Goal: Information Seeking & Learning: Learn about a topic

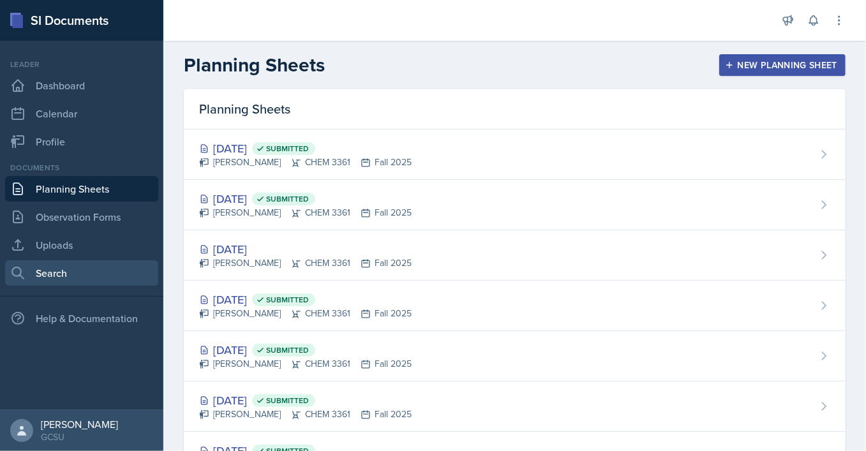
click at [79, 275] on link "Search" at bounding box center [81, 273] width 153 height 26
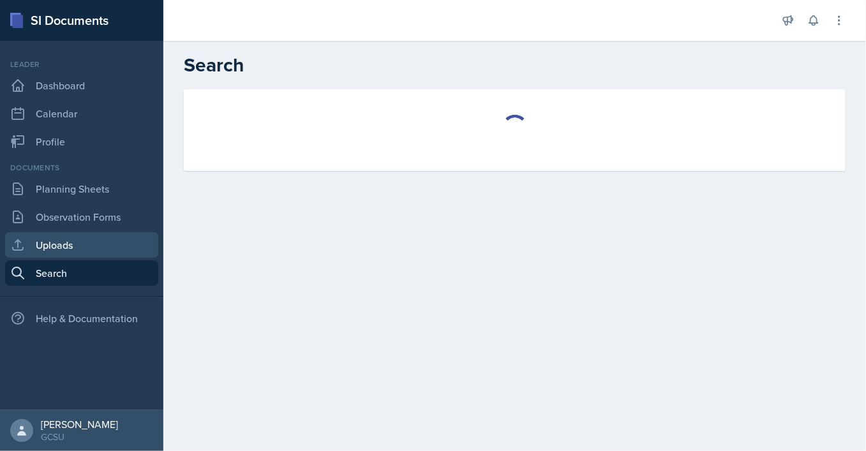
select select "all"
select select "1"
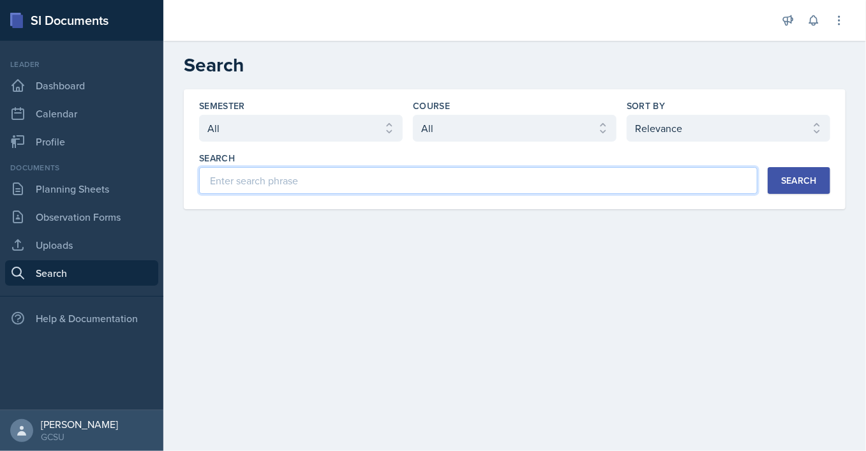
click at [283, 182] on input at bounding box center [478, 180] width 559 height 27
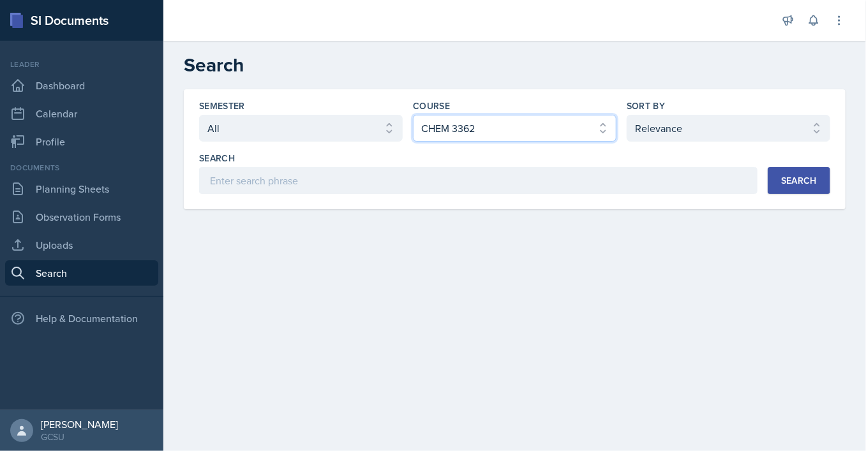
click option "CHEM 3362" at bounding box center [0, 0] width 0 height 0
click at [786, 178] on div "Search" at bounding box center [799, 181] width 36 height 10
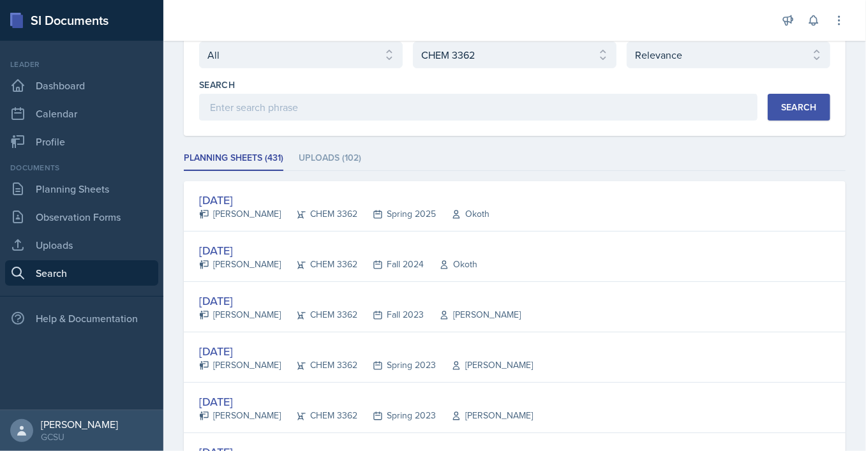
scroll to position [75, 0]
click at [317, 163] on li "Uploads (102)" at bounding box center [330, 157] width 63 height 25
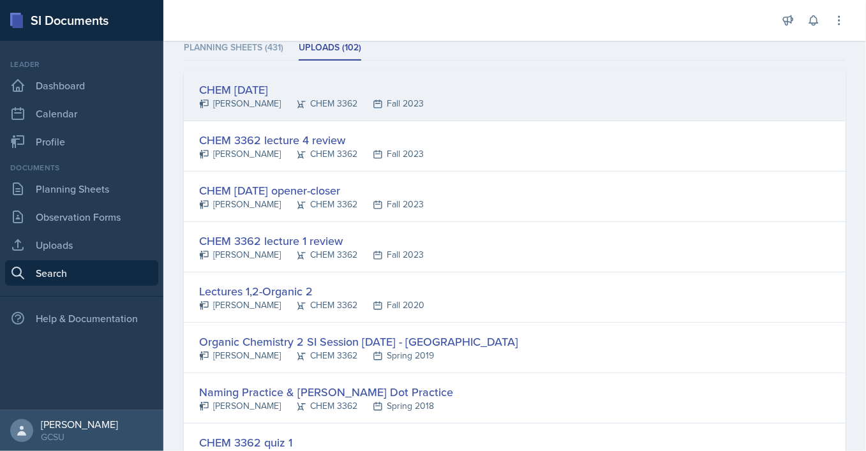
scroll to position [0, 0]
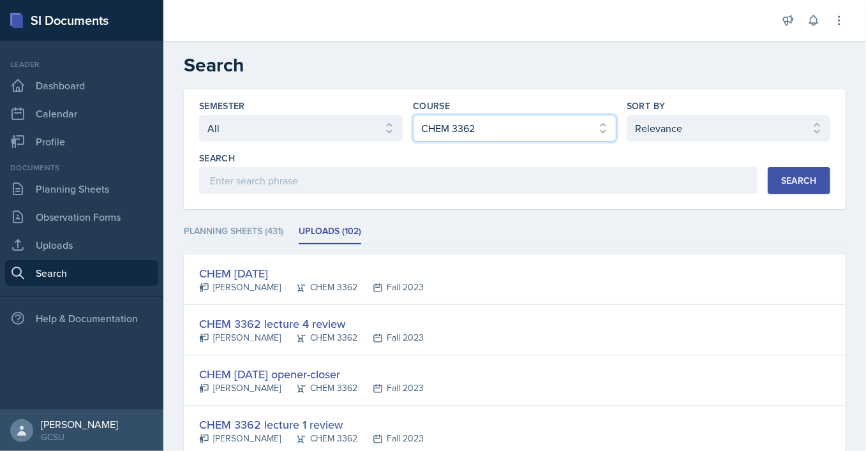
select select "b8b24a39-b8b2-4597-9e8c-92b6b9994cd0"
click option "CHEM 3361" at bounding box center [0, 0] width 0 height 0
click at [812, 181] on div "Search" at bounding box center [799, 181] width 36 height 10
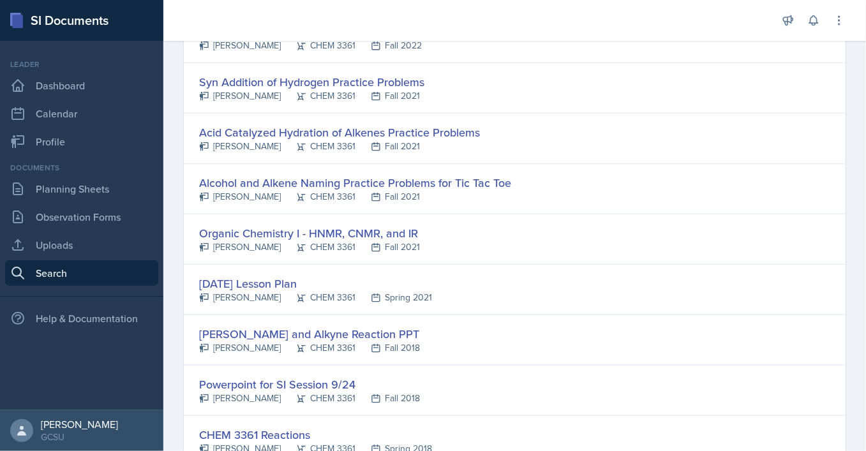
scroll to position [597, 0]
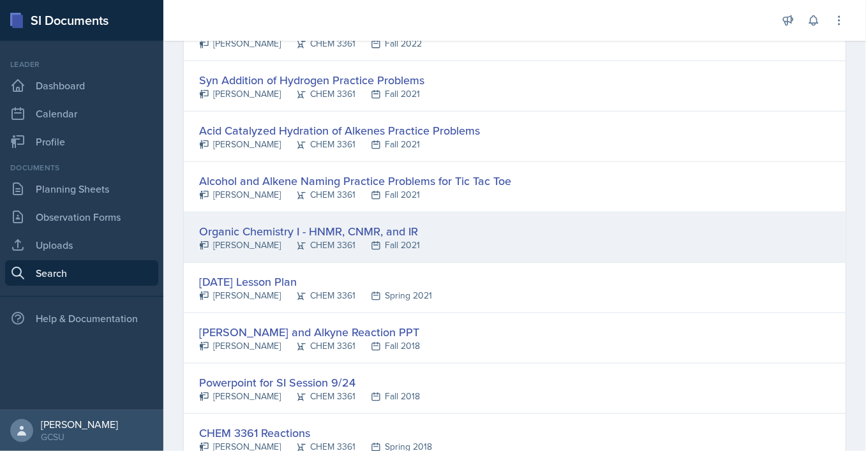
click at [384, 227] on div "Organic Chemistry I - HNMR, CNMR, and IR" at bounding box center [309, 231] width 221 height 17
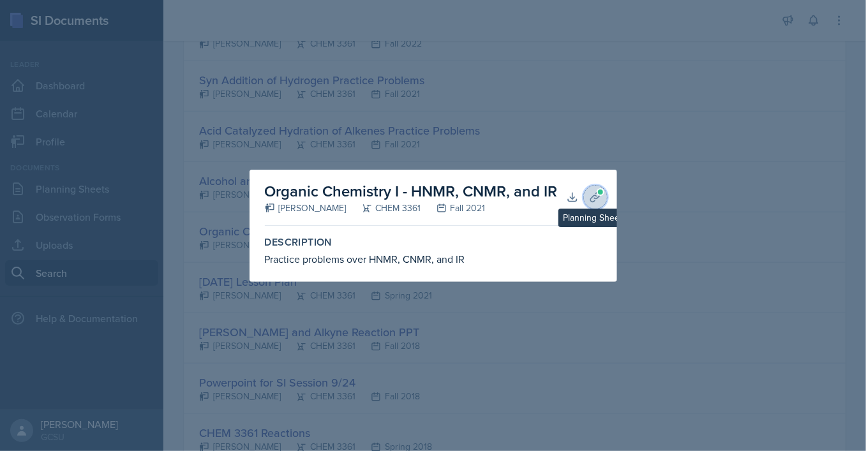
click at [592, 197] on icon at bounding box center [595, 197] width 13 height 13
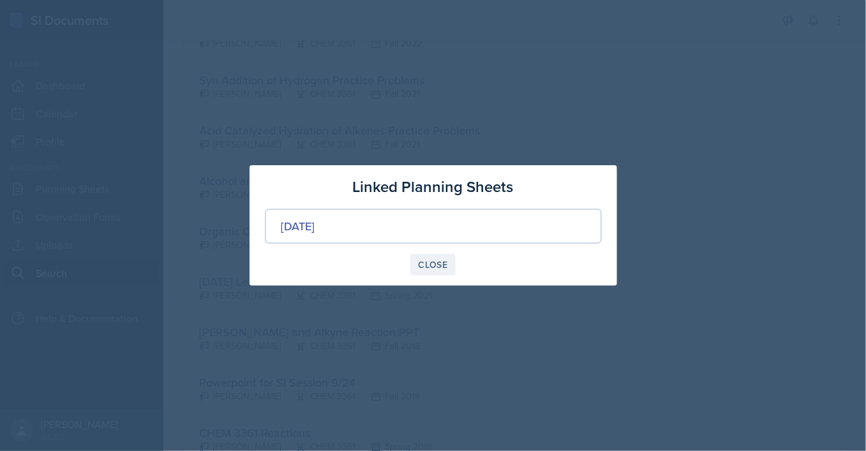
click at [426, 268] on div "Close" at bounding box center [433, 265] width 29 height 10
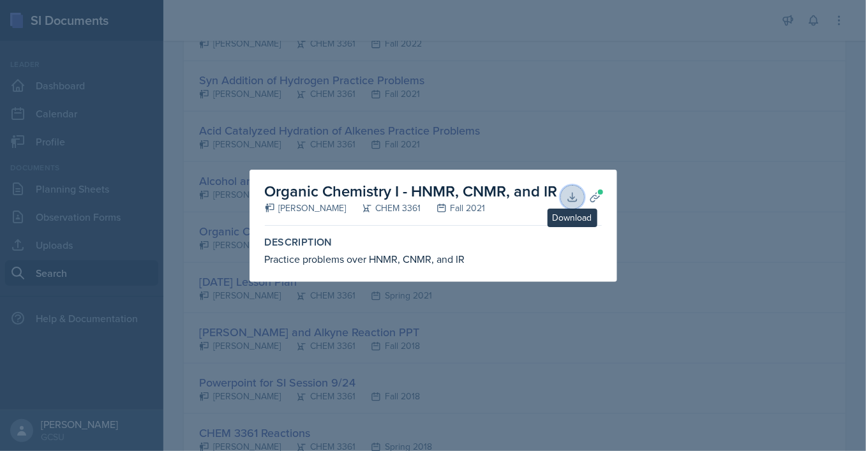
click at [573, 199] on icon at bounding box center [572, 197] width 8 height 8
click at [587, 22] on div at bounding box center [433, 225] width 866 height 451
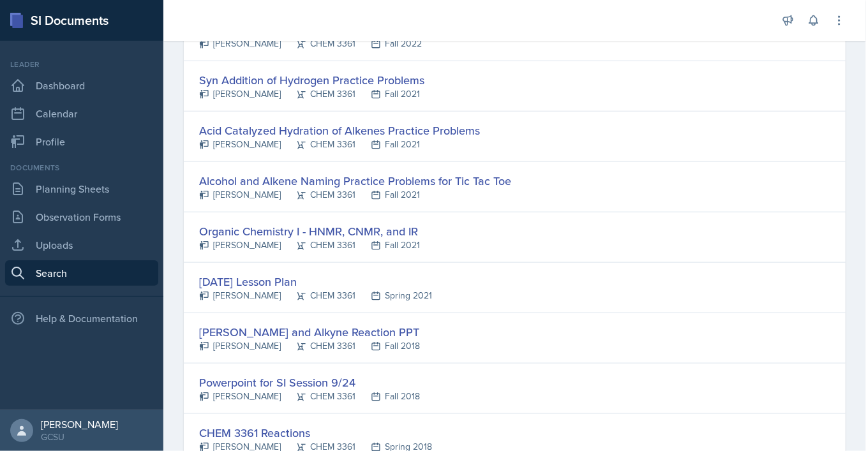
click at [561, 19] on div at bounding box center [470, 20] width 593 height 41
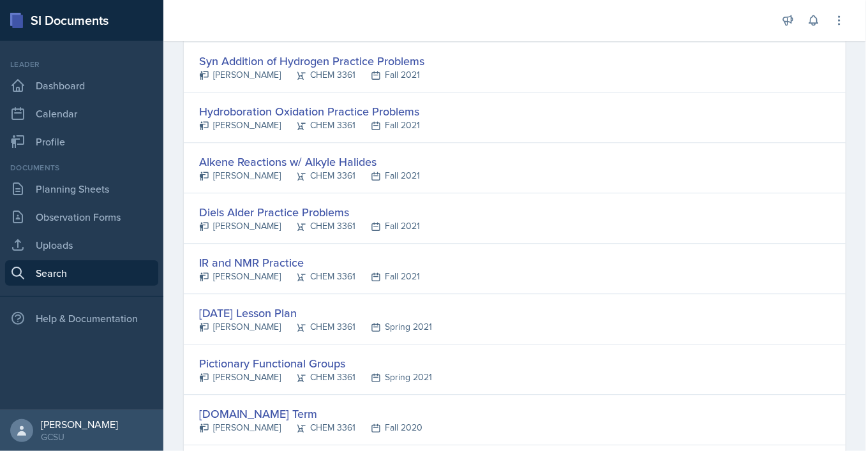
scroll to position [1540, 0]
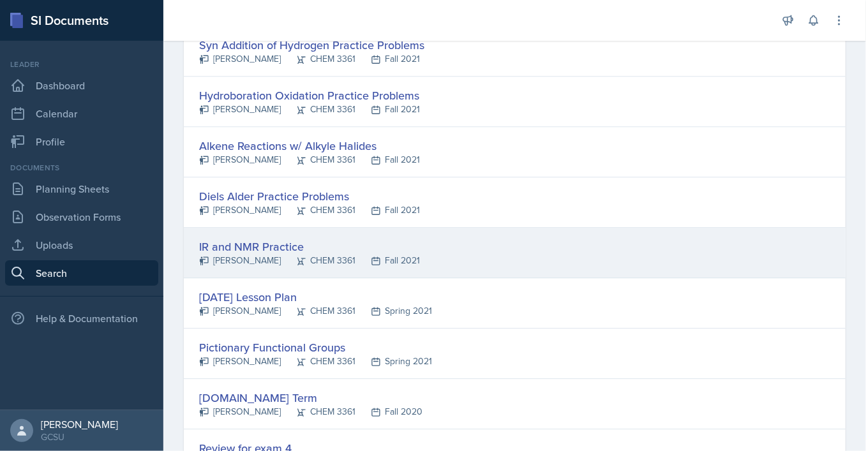
click at [267, 241] on div "IR and NMR Practice" at bounding box center [309, 246] width 221 height 17
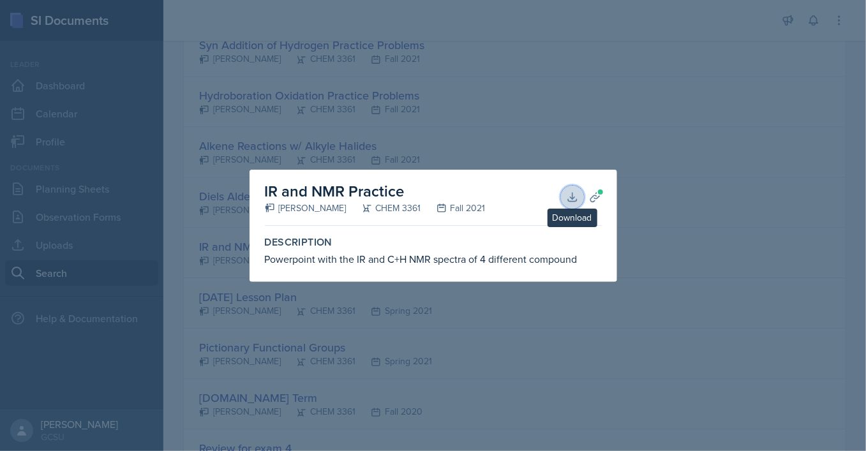
click at [572, 199] on icon at bounding box center [572, 197] width 8 height 8
click at [552, 27] on div at bounding box center [433, 225] width 866 height 451
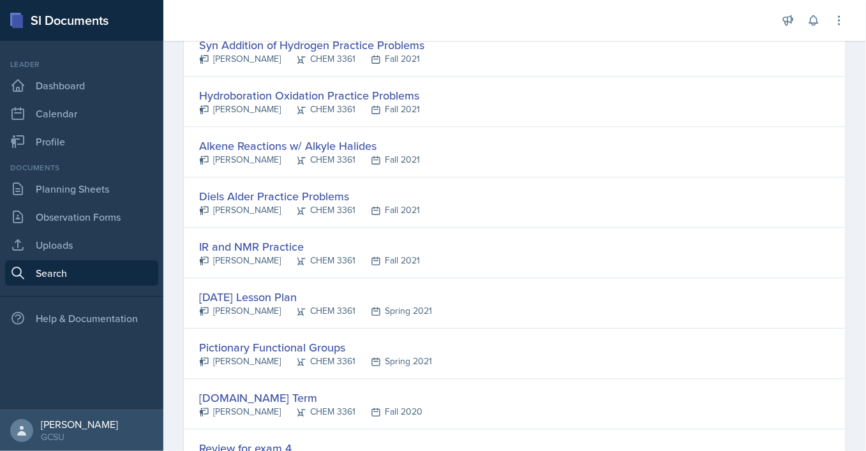
click at [463, 19] on div at bounding box center [470, 20] width 593 height 41
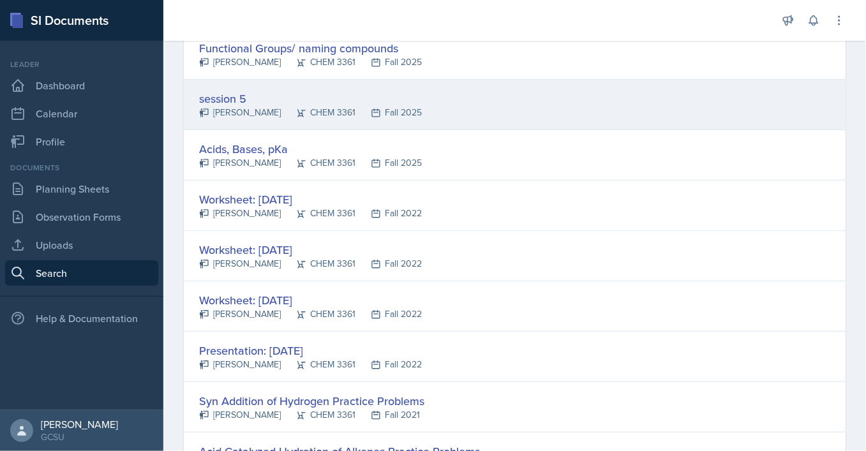
scroll to position [0, 0]
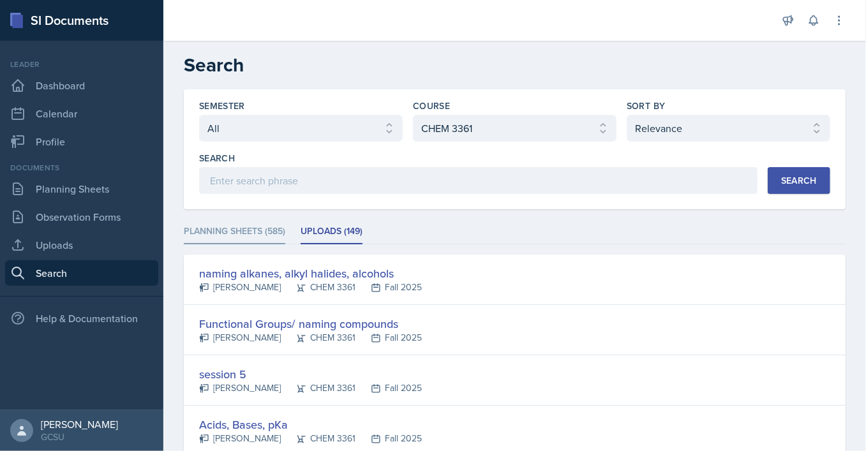
click at [248, 229] on li "Planning Sheets (585)" at bounding box center [235, 232] width 102 height 25
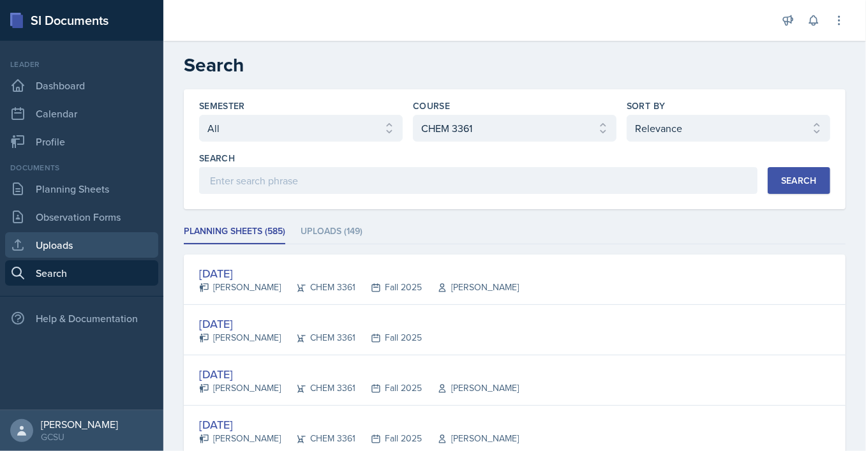
click at [77, 241] on link "Uploads" at bounding box center [81, 245] width 153 height 26
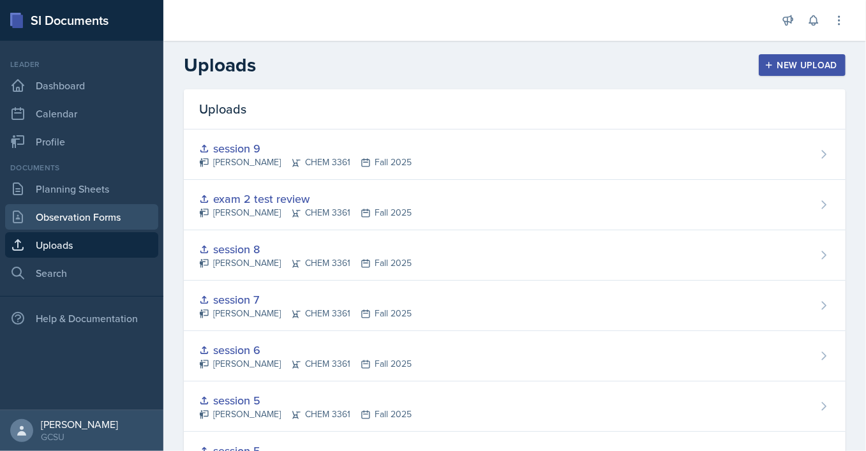
click at [85, 211] on link "Observation Forms" at bounding box center [81, 217] width 153 height 26
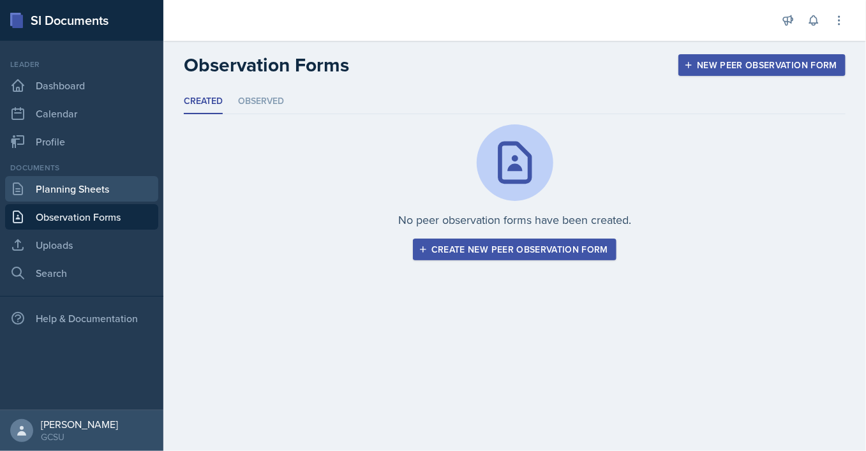
click at [84, 188] on link "Planning Sheets" at bounding box center [81, 189] width 153 height 26
